Goal: Navigation & Orientation: Go to known website

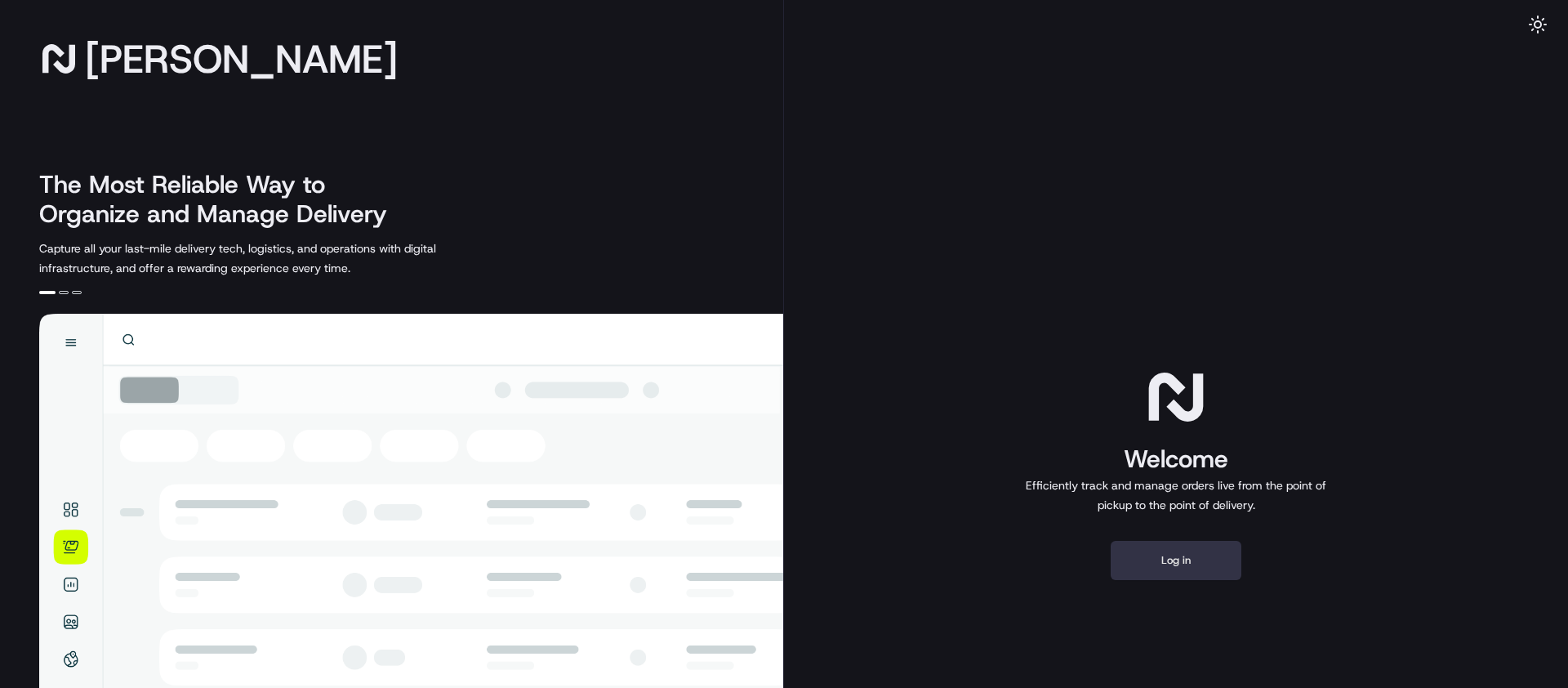
click at [1167, 550] on button "Log in" at bounding box center [1176, 560] width 131 height 39
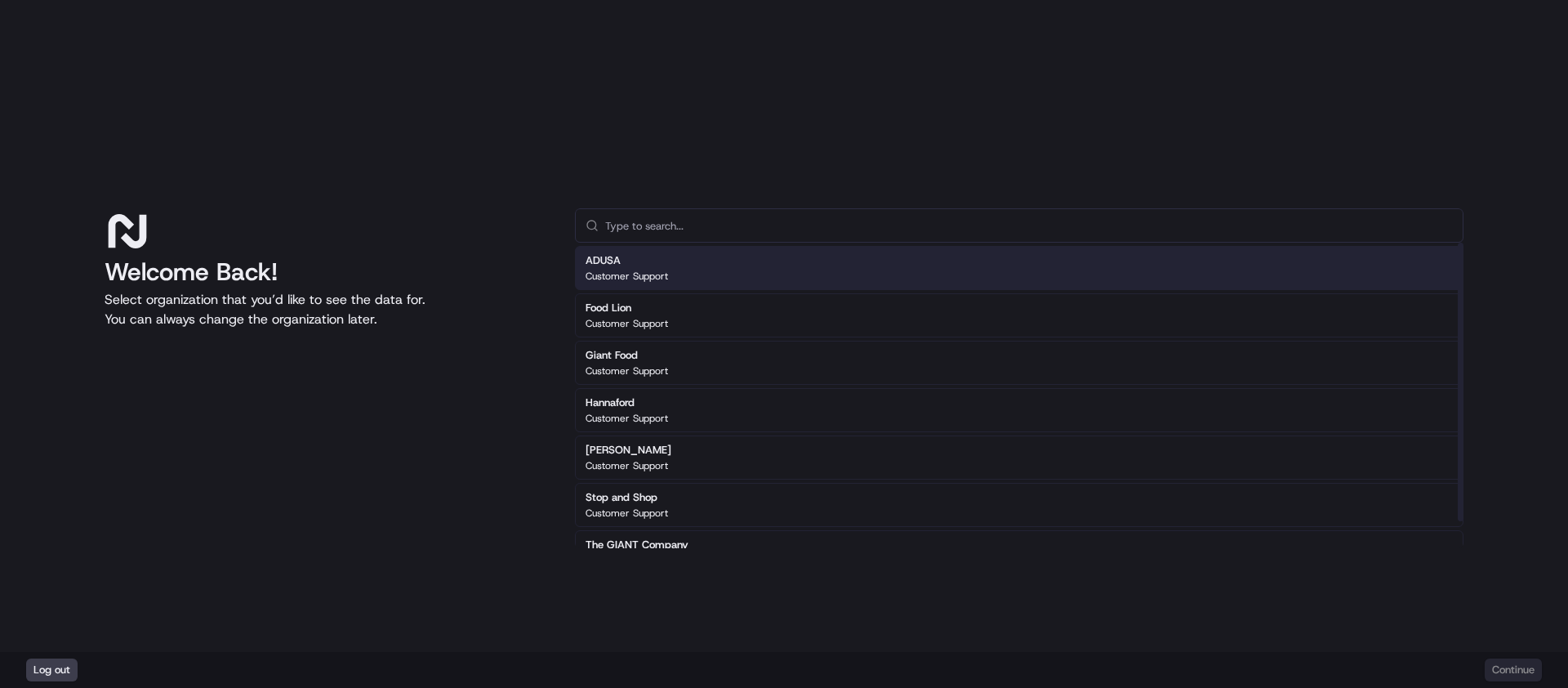
click at [724, 271] on div "ADUSA Customer Support" at bounding box center [1019, 268] width 889 height 44
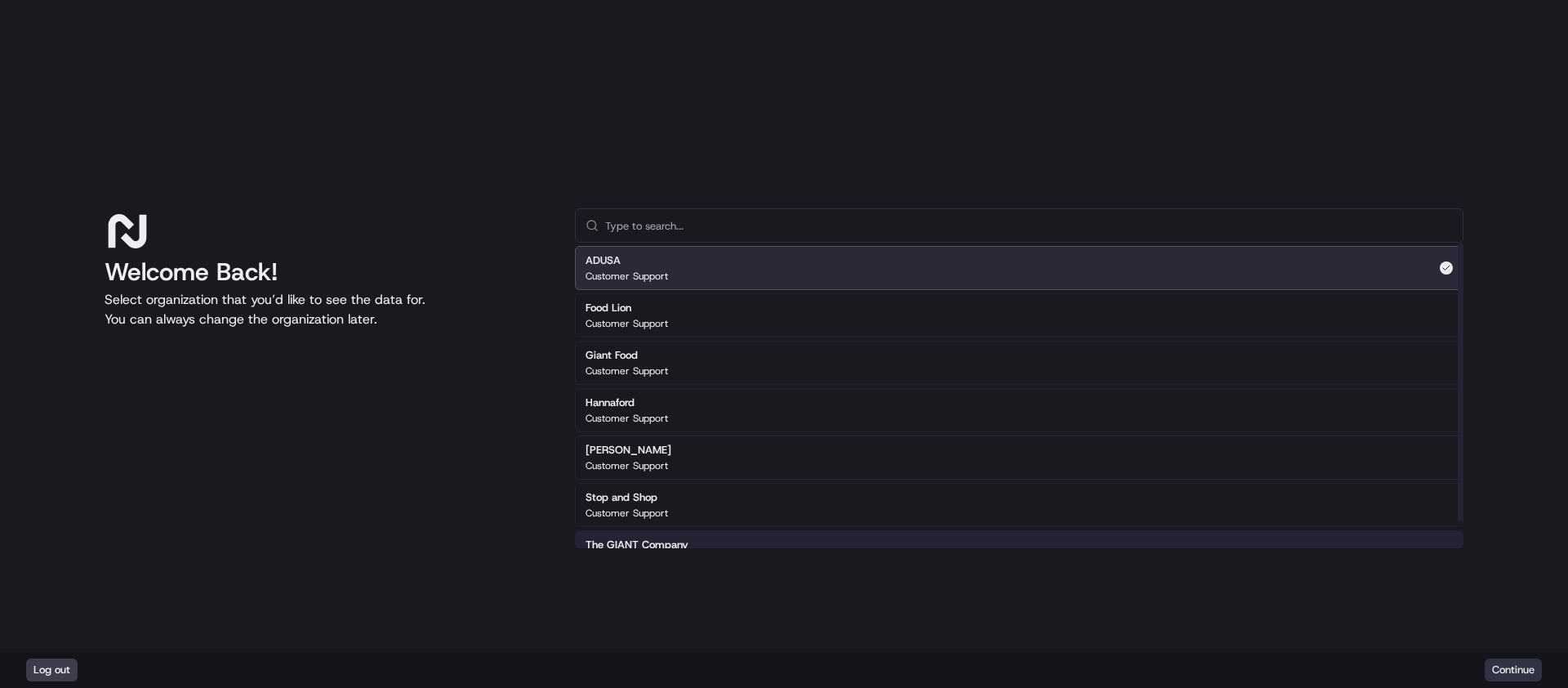
click at [1488, 672] on button "Continue" at bounding box center [1513, 669] width 57 height 23
